Goal: Transaction & Acquisition: Purchase product/service

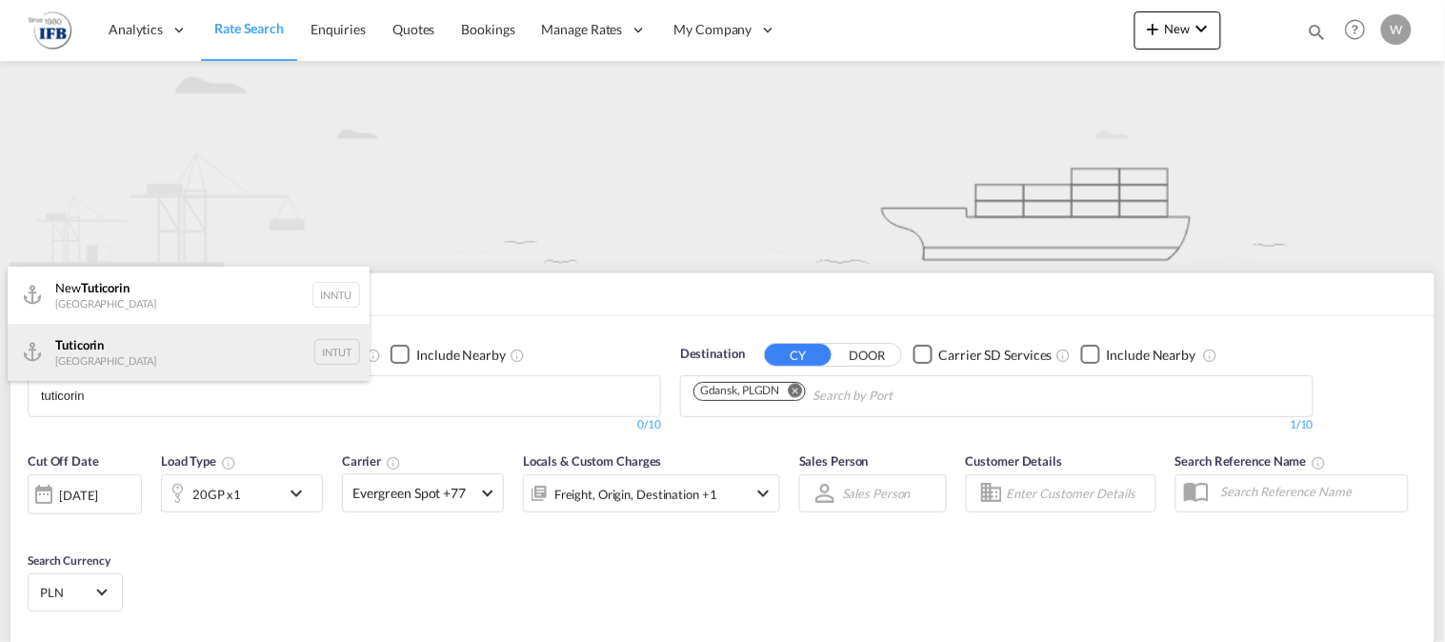
type input "tuticorin"
click at [133, 366] on div "Tuticorin India INTUT" at bounding box center [189, 352] width 362 height 57
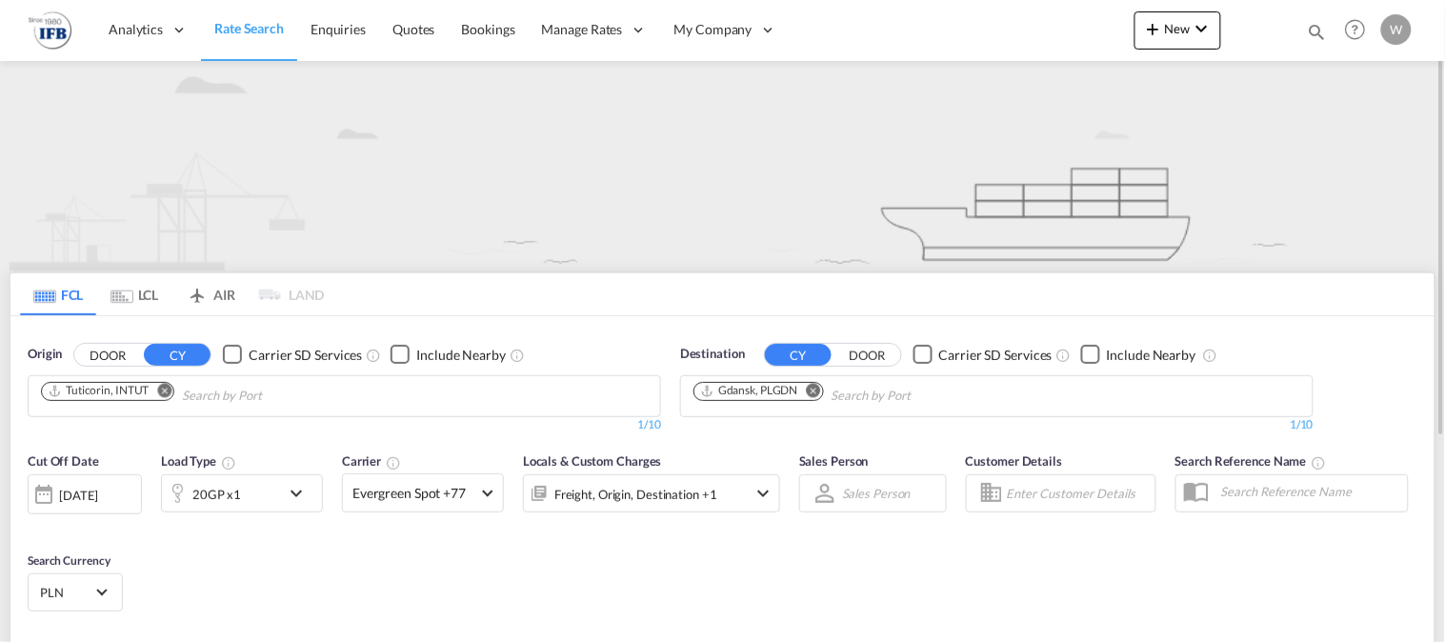
click at [817, 388] on md-icon "Remove" at bounding box center [814, 390] width 14 height 14
click at [832, 388] on input "Chips input." at bounding box center [922, 396] width 181 height 30
click at [807, 393] on input "Chips input." at bounding box center [784, 396] width 181 height 30
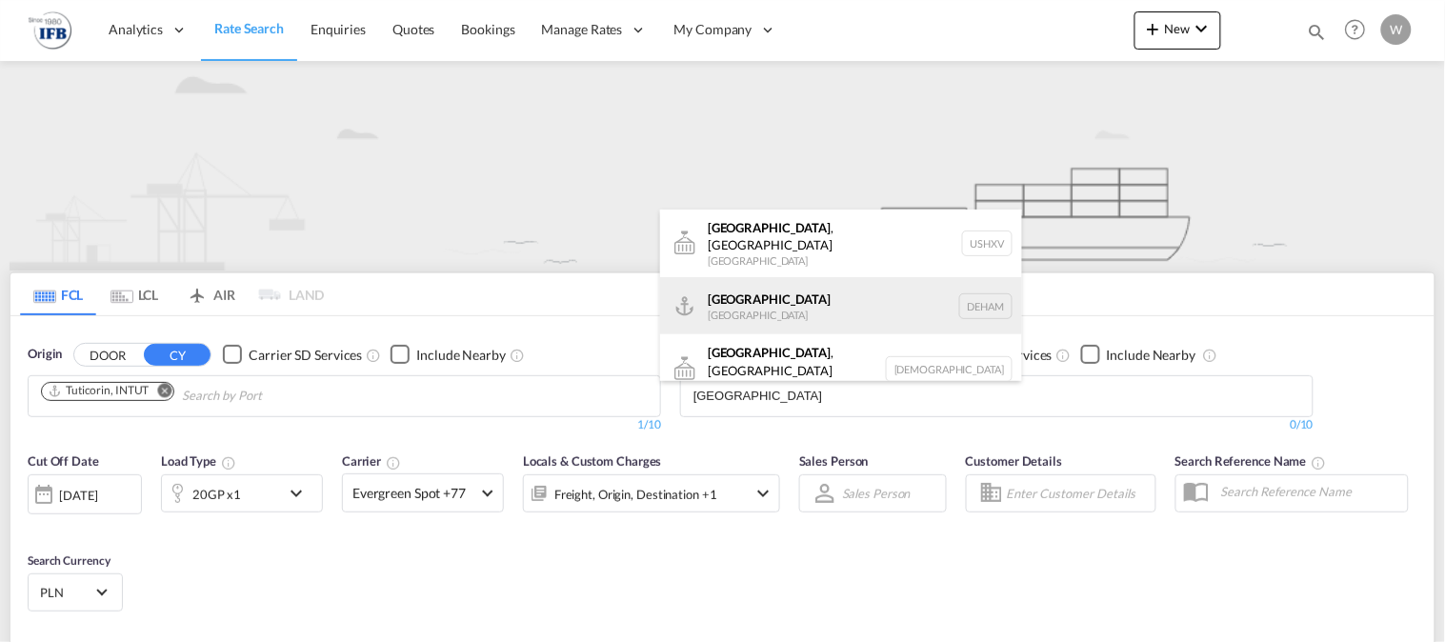
type input "[GEOGRAPHIC_DATA]"
click at [753, 283] on div "Hamburg [GEOGRAPHIC_DATA] [GEOGRAPHIC_DATA]" at bounding box center [841, 305] width 362 height 57
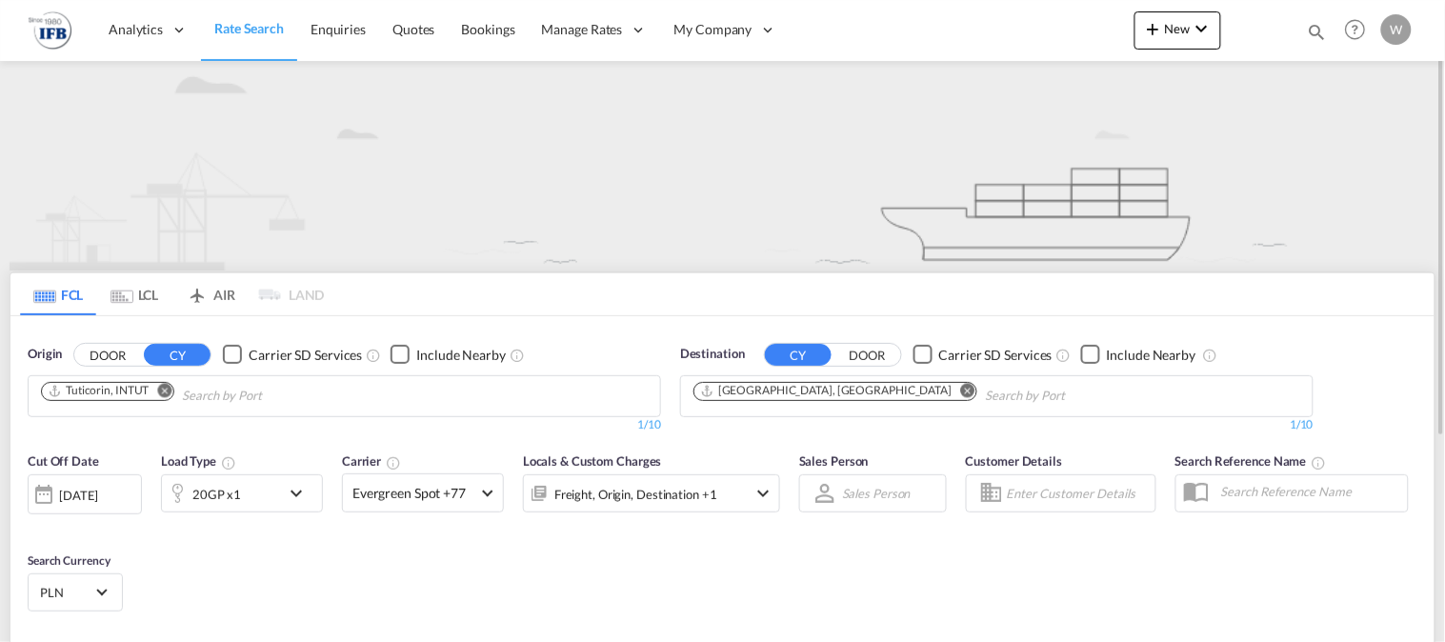
scroll to position [301, 0]
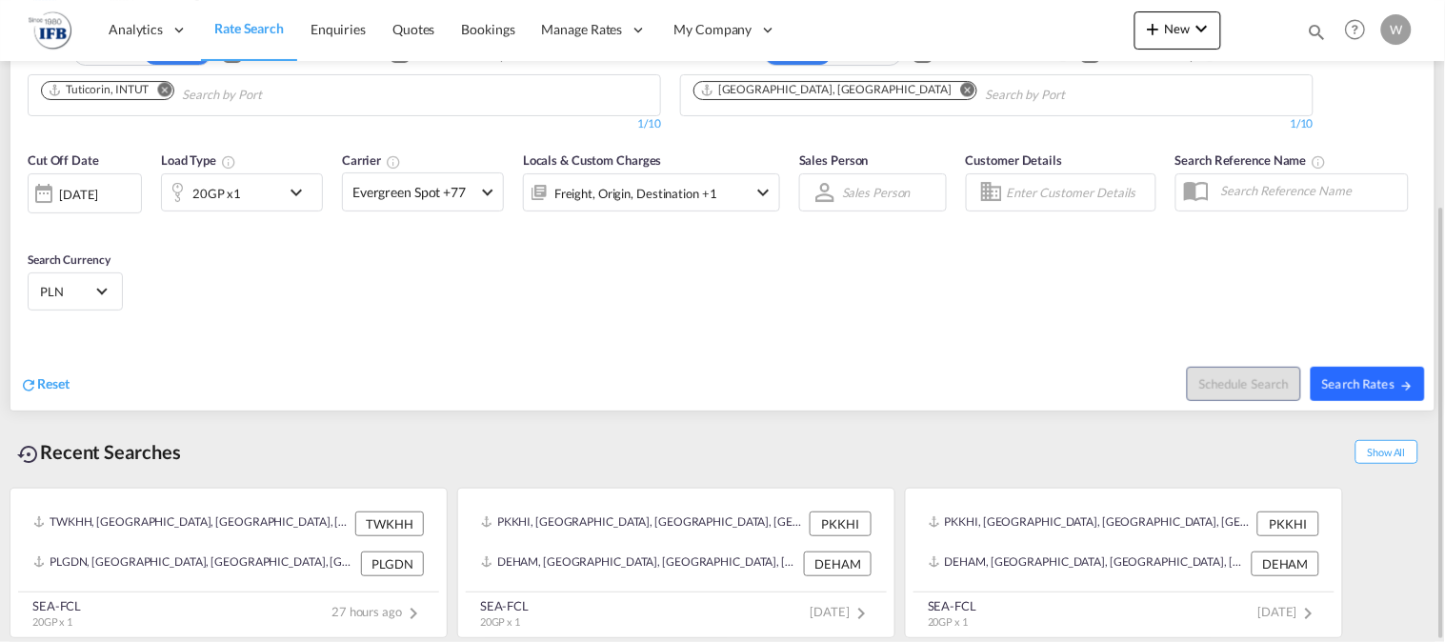
click at [1379, 379] on span "Search Rates" at bounding box center [1367, 383] width 91 height 15
type input "INTUT to DEHAM / [DATE]"
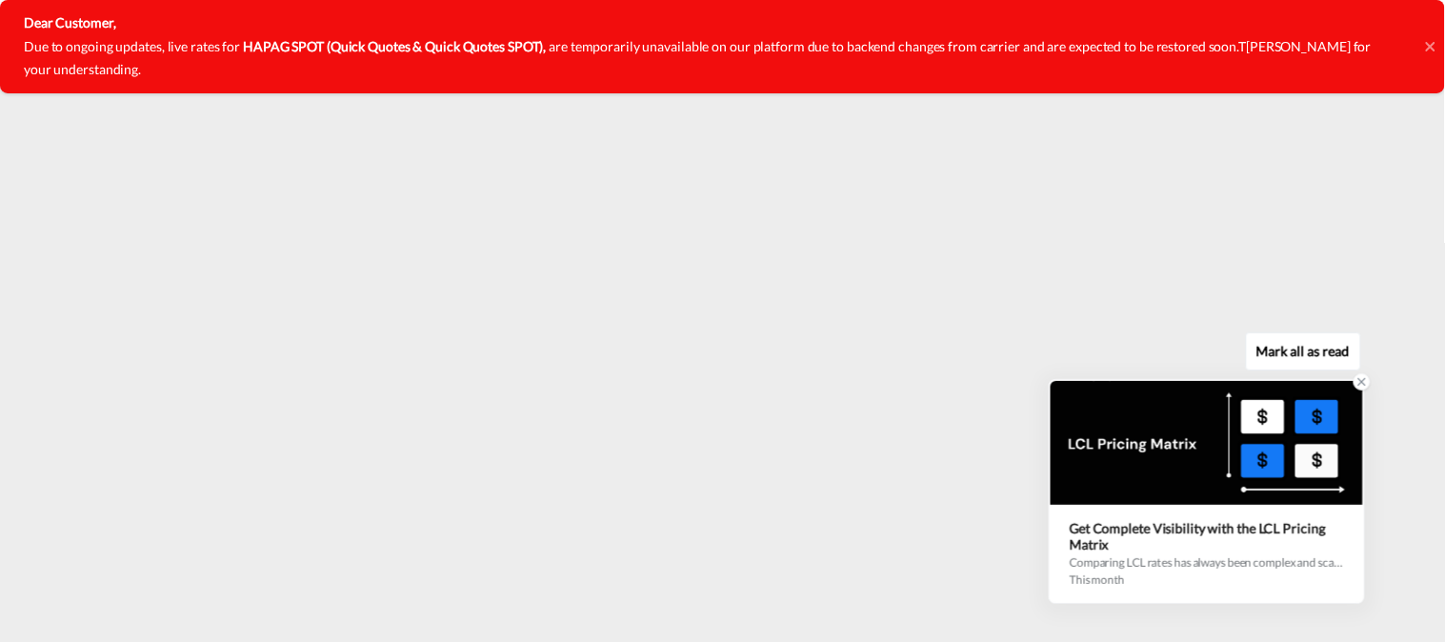
click at [1358, 382] on icon at bounding box center [1362, 381] width 13 height 13
